Goal: Task Accomplishment & Management: Use online tool/utility

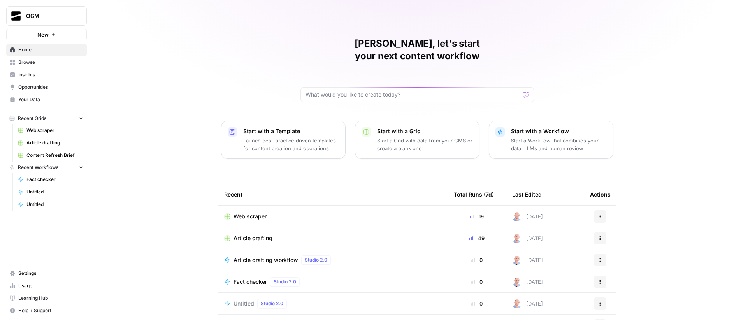
click at [41, 59] on span "Browse" at bounding box center [50, 62] width 65 height 7
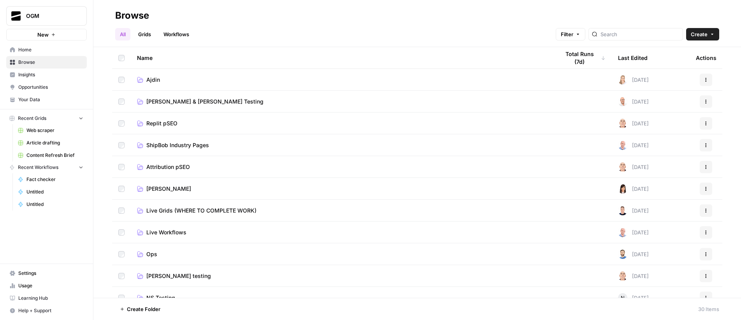
click at [147, 82] on span "Ajdin" at bounding box center [153, 80] width 14 height 8
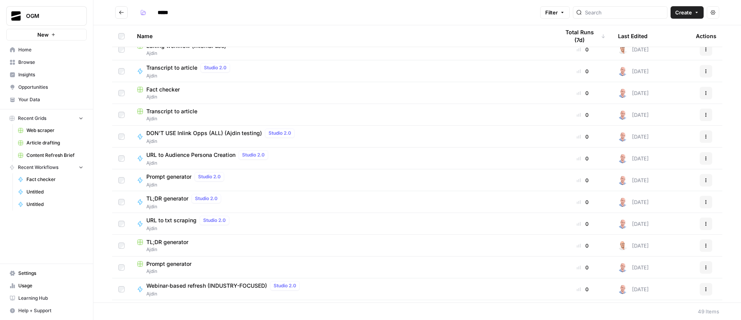
scroll to position [761, 0]
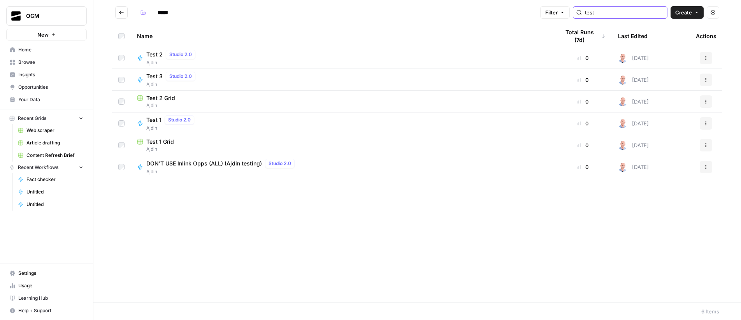
type input "test"
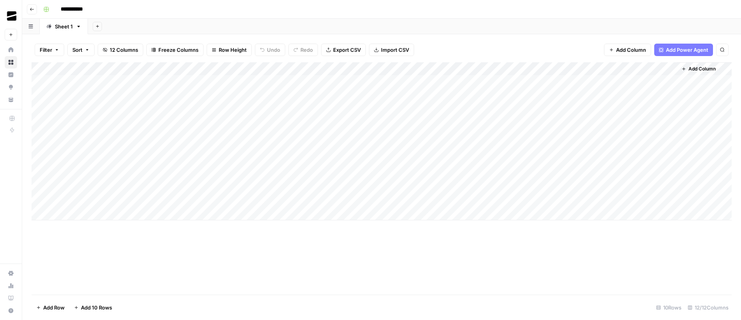
click at [372, 69] on div "Add Column" at bounding box center [382, 141] width 700 height 158
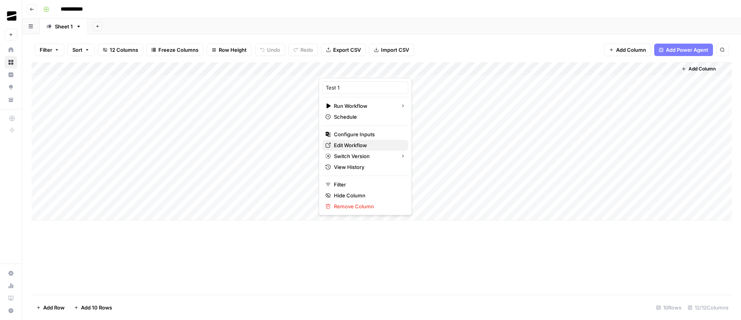
click at [363, 144] on span "Edit Workflow" at bounding box center [368, 145] width 68 height 8
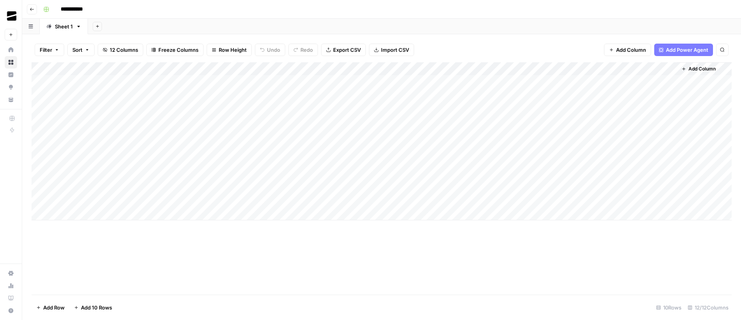
click at [256, 201] on div "Add Column" at bounding box center [382, 141] width 700 height 158
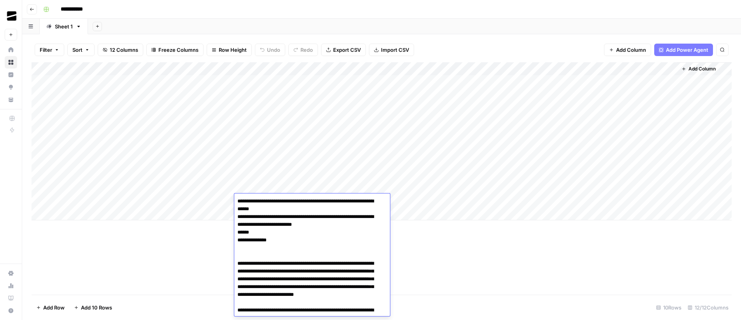
scroll to position [4341, 0]
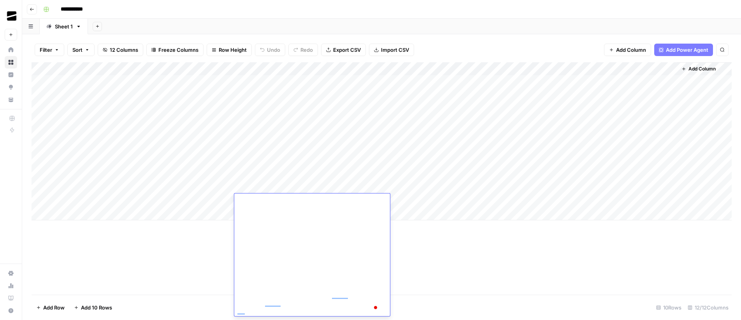
click at [460, 244] on div "Add Column" at bounding box center [382, 178] width 700 height 232
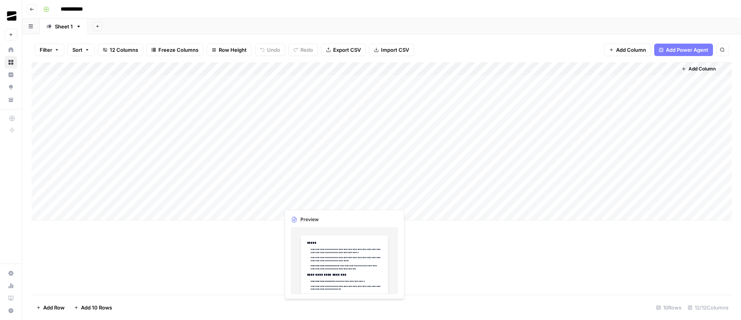
click at [291, 202] on div "Add Column" at bounding box center [382, 141] width 700 height 158
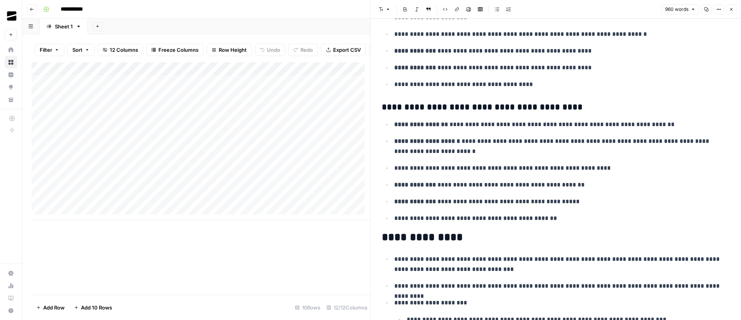
scroll to position [1972, 0]
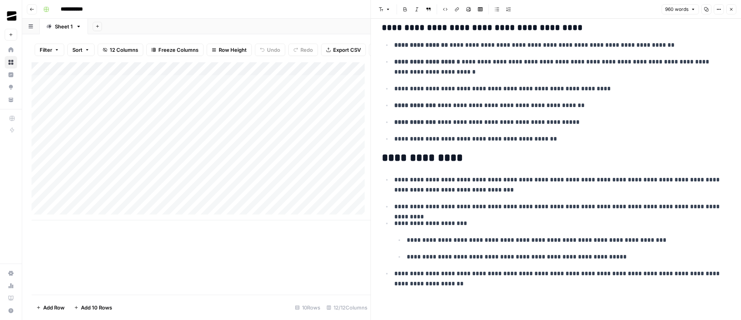
click at [731, 7] on icon "button" at bounding box center [731, 9] width 5 height 5
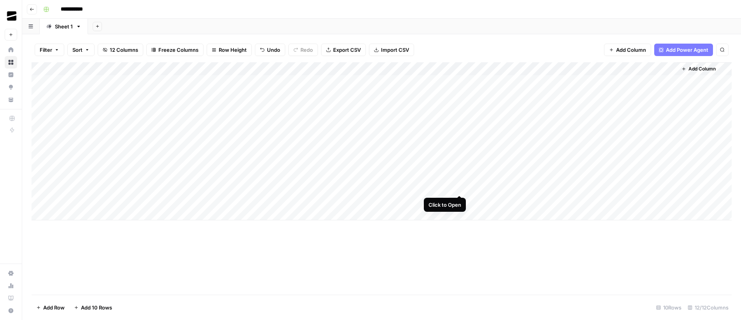
click at [461, 188] on div "Add Column" at bounding box center [382, 141] width 700 height 158
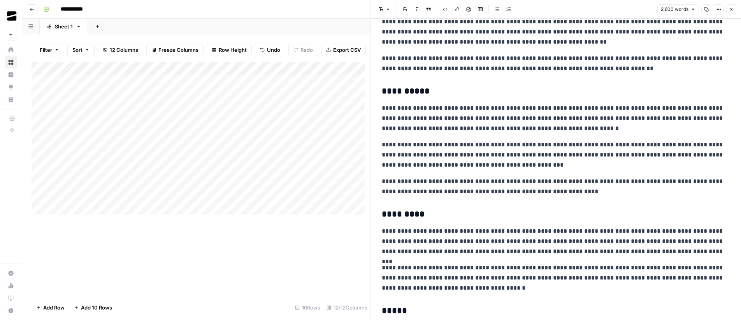
scroll to position [2153, 0]
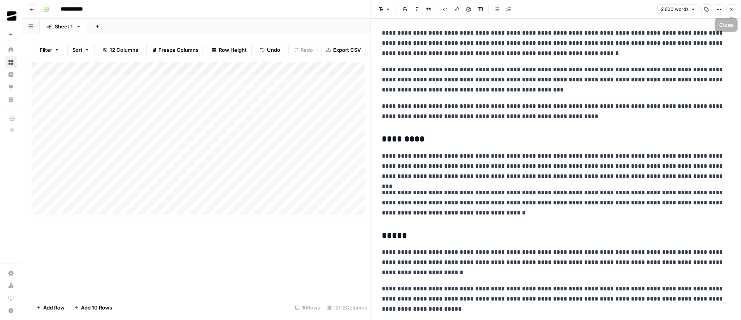
click at [731, 8] on icon "button" at bounding box center [731, 9] width 5 height 5
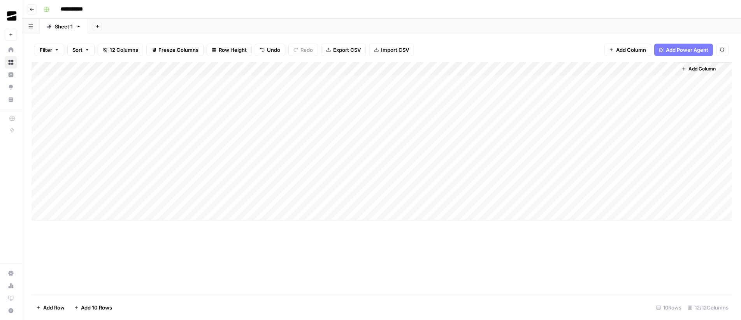
click at [85, 304] on span "Add 10 Rows" at bounding box center [96, 307] width 31 height 8
click at [461, 102] on div "Add Column" at bounding box center [382, 178] width 700 height 232
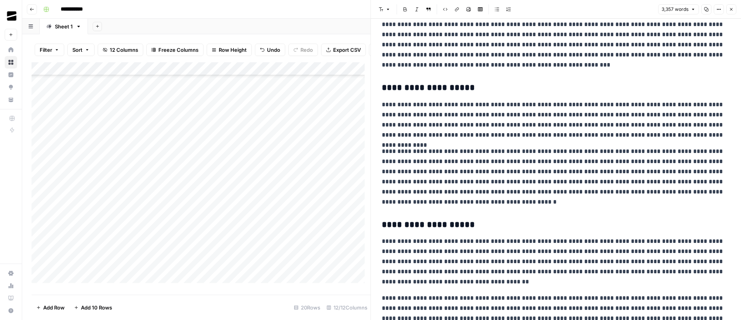
scroll to position [854, 0]
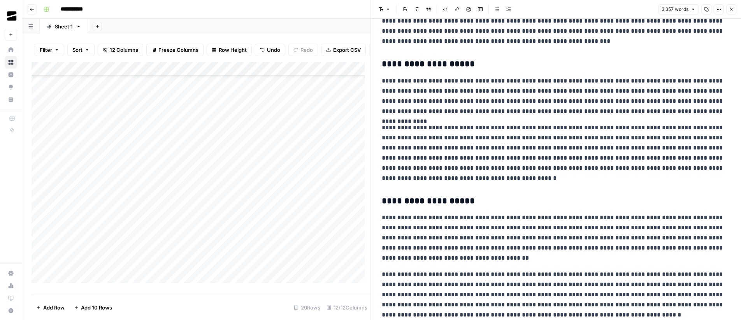
click at [733, 13] on button "Close" at bounding box center [731, 9] width 10 height 10
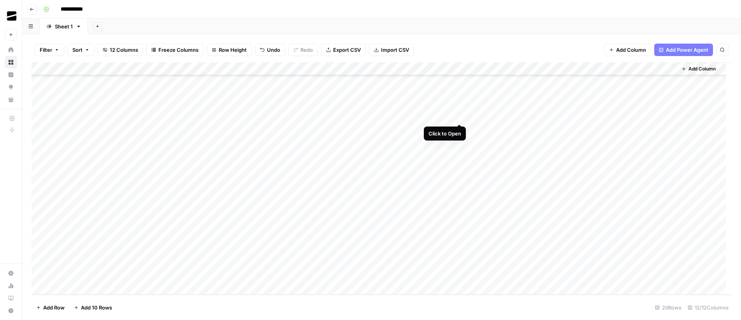
click at [461, 117] on div "Add Column" at bounding box center [382, 178] width 700 height 232
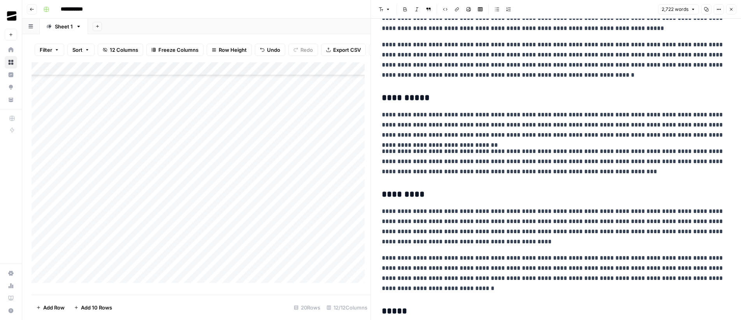
scroll to position [2191, 0]
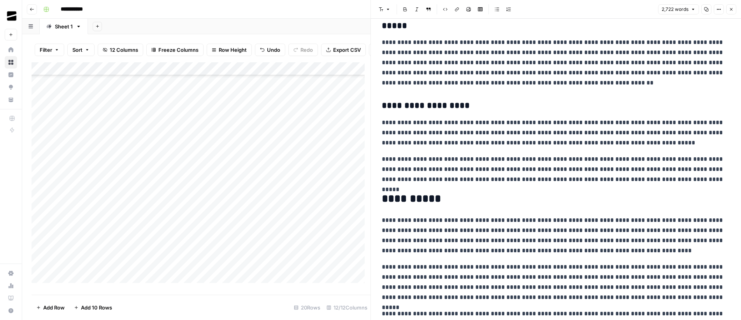
click at [735, 9] on button "Close" at bounding box center [731, 9] width 10 height 10
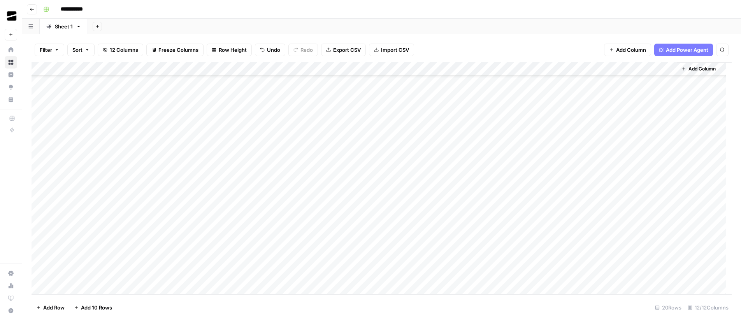
click at [524, 127] on div "Add Column" at bounding box center [382, 178] width 700 height 232
click at [444, 128] on div "Add Column" at bounding box center [382, 178] width 700 height 232
drag, startPoint x: 92, startPoint y: 201, endPoint x: 289, endPoint y: 206, distance: 197.3
click at [289, 206] on div "Add Column" at bounding box center [382, 178] width 700 height 232
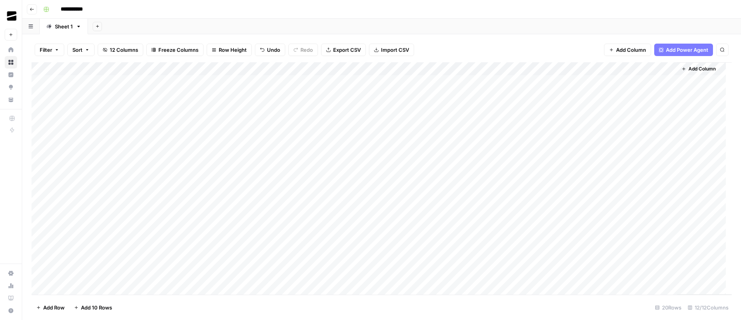
click at [261, 216] on div "Add Column" at bounding box center [382, 178] width 700 height 232
drag, startPoint x: 318, startPoint y: 70, endPoint x: 375, endPoint y: 72, distance: 57.2
click at [375, 72] on div "Add Column" at bounding box center [382, 178] width 700 height 232
drag, startPoint x: 356, startPoint y: 70, endPoint x: 331, endPoint y: 70, distance: 24.9
click at [331, 70] on div "Add Column" at bounding box center [382, 178] width 700 height 232
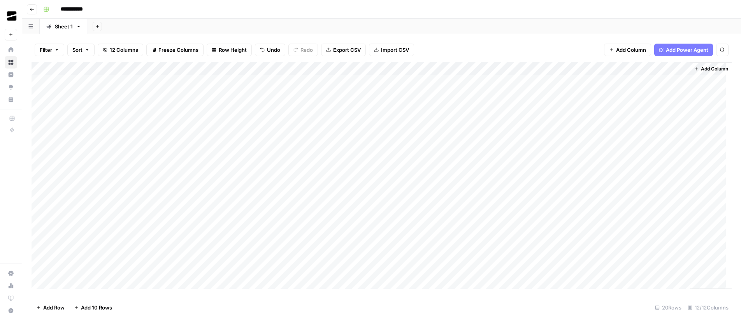
click at [213, 202] on div "Add Column" at bounding box center [382, 178] width 700 height 232
type textarea "*********"
click at [174, 200] on div "Add Column" at bounding box center [382, 178] width 700 height 232
click at [174, 200] on textarea "**********" at bounding box center [218, 201] width 124 height 11
click at [194, 202] on textarea "**********" at bounding box center [218, 201] width 124 height 11
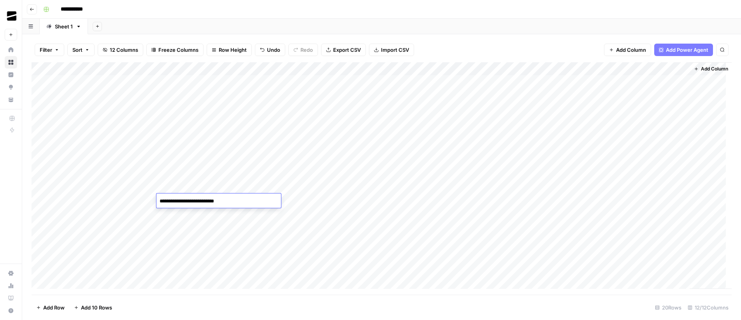
click at [194, 202] on textarea "**********" at bounding box center [218, 201] width 124 height 11
type textarea "**********"
click at [117, 220] on div "Add Column" at bounding box center [382, 178] width 700 height 232
drag, startPoint x: 92, startPoint y: 199, endPoint x: 128, endPoint y: 199, distance: 35.8
click at [128, 199] on div "Add Column" at bounding box center [382, 178] width 700 height 232
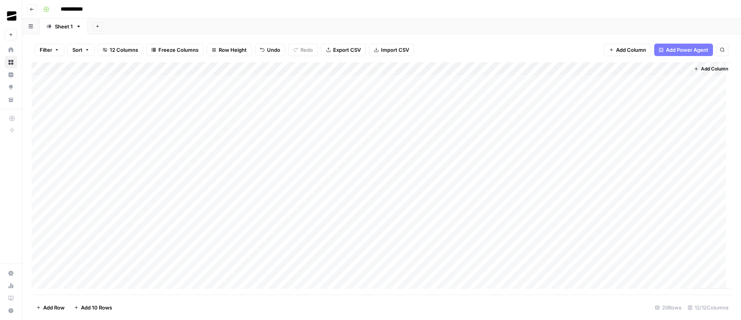
click at [251, 202] on div "Add Column" at bounding box center [382, 178] width 700 height 232
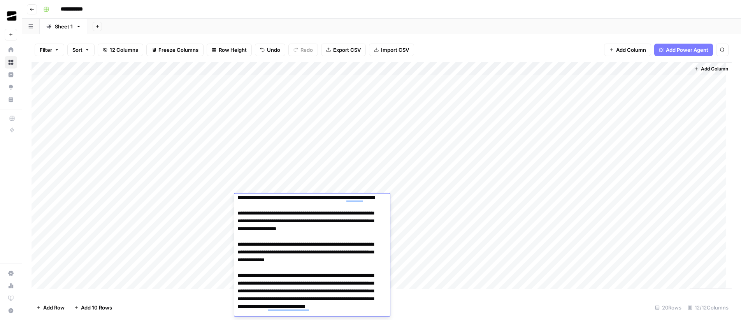
scroll to position [3405, 0]
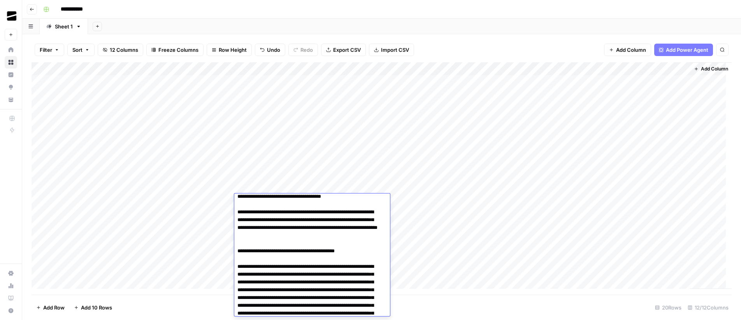
click at [217, 215] on div "Add Column" at bounding box center [382, 178] width 700 height 232
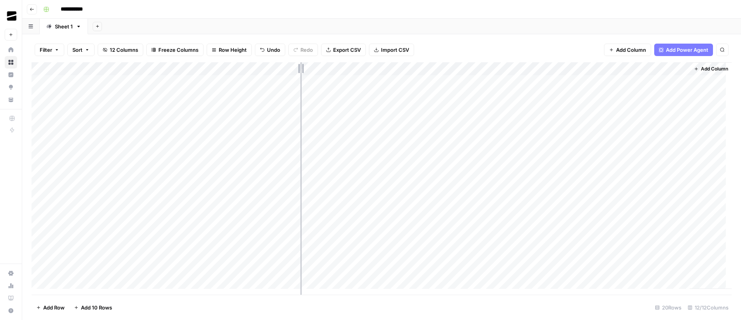
drag, startPoint x: 279, startPoint y: 68, endPoint x: 302, endPoint y: 70, distance: 22.6
click at [302, 70] on div "Add Column" at bounding box center [382, 178] width 700 height 232
drag, startPoint x: 352, startPoint y: 68, endPoint x: 360, endPoint y: 69, distance: 8.3
click at [360, 69] on div "Add Column" at bounding box center [382, 178] width 700 height 232
drag, startPoint x: 301, startPoint y: 71, endPoint x: 293, endPoint y: 71, distance: 8.2
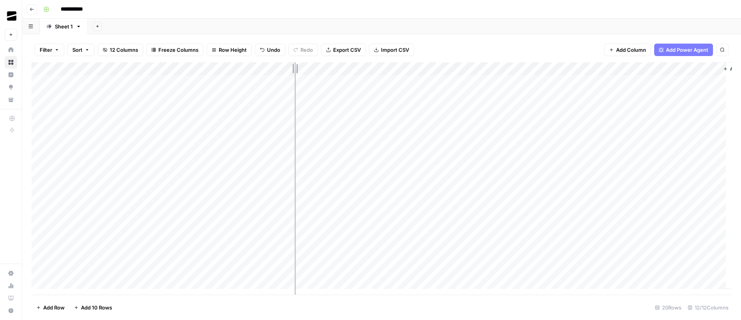
click at [293, 71] on div "Add Column" at bounding box center [382, 178] width 700 height 232
click at [348, 68] on div "Add Column" at bounding box center [382, 178] width 700 height 232
click at [175, 198] on div "Add Column" at bounding box center [382, 178] width 700 height 232
click at [229, 225] on div "Add Column" at bounding box center [382, 178] width 700 height 232
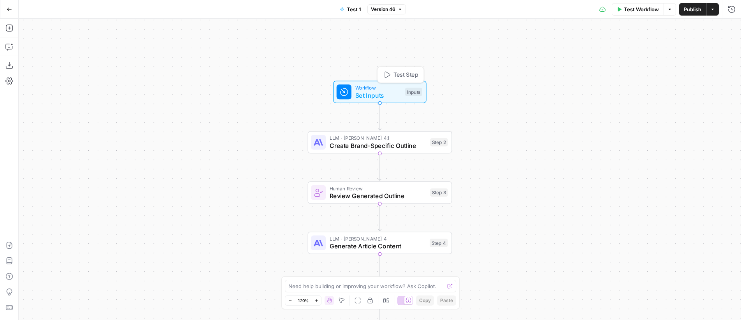
click at [384, 93] on span "Set Inputs" at bounding box center [378, 95] width 46 height 9
